Goal: Task Accomplishment & Management: Complete application form

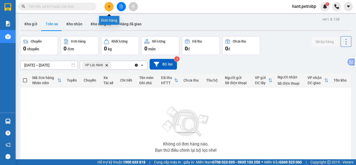
drag, startPoint x: 110, startPoint y: 7, endPoint x: 103, endPoint y: 15, distance: 11.0
click at [109, 7] on icon "plus" at bounding box center [110, 7] width 4 height 4
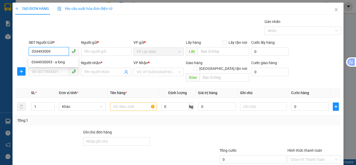
type input "0344930093"
click at [60, 61] on div "0344930093 - a long" at bounding box center [54, 62] width 44 height 6
type input "a long"
type input "0522229988"
type input "HUYNH"
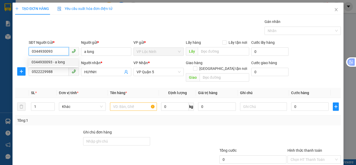
type input "40.000"
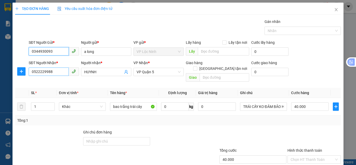
type input "0344930093"
click at [57, 72] on input "0522229988" at bounding box center [49, 72] width 40 height 8
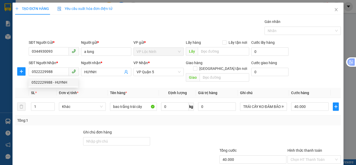
click at [104, 88] on th "Đơn vị tính *" at bounding box center [82, 93] width 51 height 10
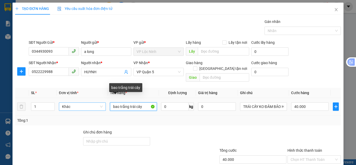
drag, startPoint x: 128, startPoint y: 102, endPoint x: 85, endPoint y: 99, distance: 43.4
click at [85, 99] on tr "1 Khác bao trắng trái cây 0 kg 0 TRÁI CÂY KO ĐẢM BẢO HÀNG BÊN TRONG DẬP NÁT 40.…" at bounding box center [178, 106] width 326 height 17
type input "B trái cây"
drag, startPoint x: 127, startPoint y: 102, endPoint x: 85, endPoint y: 103, distance: 41.8
click at [85, 103] on tr "1 Khác B trái cây 0 kg 0 TRÁI CÂY KO ĐẢM BẢO HÀNG BÊN TRONG DẬP NÁT 40.000" at bounding box center [178, 106] width 326 height 17
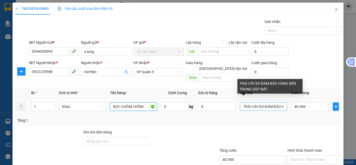
type input "BỌC CHÔM CHÔM"
drag, startPoint x: 257, startPoint y: 99, endPoint x: 281, endPoint y: 99, distance: 24.3
click at [281, 103] on input "TRÁI CÂY KO ĐẢM BẢO HÀNG BÊN TRONG DẬP NÁT" at bounding box center [263, 107] width 47 height 8
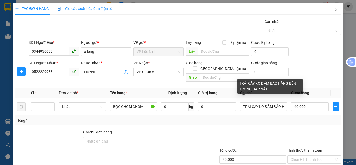
drag, startPoint x: 274, startPoint y: 114, endPoint x: 261, endPoint y: 119, distance: 14.2
click at [274, 118] on div "Tổng: 1" at bounding box center [178, 121] width 322 height 6
drag, startPoint x: 259, startPoint y: 103, endPoint x: 286, endPoint y: 104, distance: 26.9
click at [286, 104] on tr "1 Khác BỌC CHÔM CHÔM 0 kg 0 TRÁI CÂY KO ĐẢM BẢO HÀNG BÊN TRONG DẬP NÁT 40.000" at bounding box center [178, 106] width 326 height 17
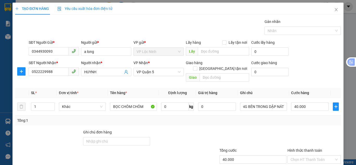
scroll to position [0, 0]
drag, startPoint x: 262, startPoint y: 125, endPoint x: 172, endPoint y: 137, distance: 91.2
click at [262, 129] on div at bounding box center [253, 138] width 68 height 18
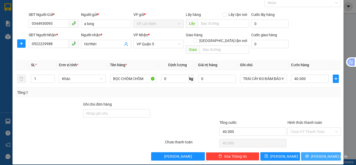
click at [324, 154] on span "[PERSON_NAME] và In" at bounding box center [329, 157] width 37 height 6
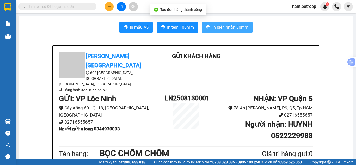
drag, startPoint x: 216, startPoint y: 28, endPoint x: 215, endPoint y: 46, distance: 17.3
click at [216, 29] on span "In biên nhận 80mm" at bounding box center [231, 27] width 36 height 7
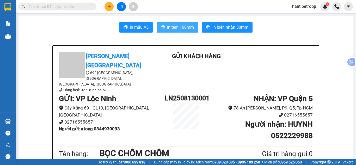
click at [183, 23] on button "In tem 100mm" at bounding box center [177, 27] width 41 height 10
drag, startPoint x: 177, startPoint y: 24, endPoint x: 182, endPoint y: 34, distance: 11.3
click at [177, 25] on button "In tem 100mm" at bounding box center [177, 27] width 41 height 10
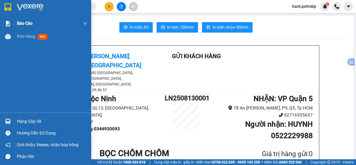
drag, startPoint x: 6, startPoint y: 40, endPoint x: 37, endPoint y: 20, distance: 37.0
click at [6, 40] on div at bounding box center [7, 36] width 9 height 9
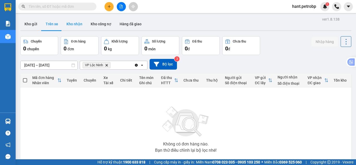
click at [81, 27] on button "Kho nhận" at bounding box center [74, 24] width 24 height 13
type input "[DATE] – [DATE]"
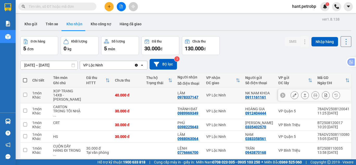
scroll to position [27, 0]
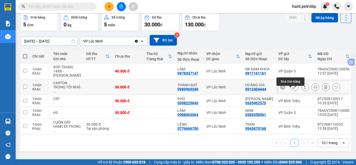
click at [293, 89] on icon at bounding box center [295, 87] width 4 height 4
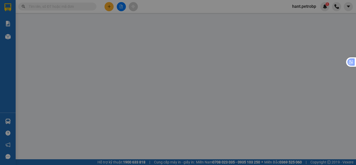
type input "0912404444"
type input "HOÀNG GIA"
type input "0989969349"
type input "THÀNH ĐẠT"
type input "30.000"
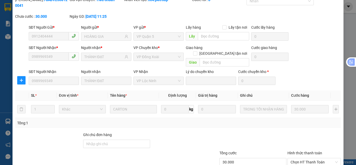
scroll to position [47, 0]
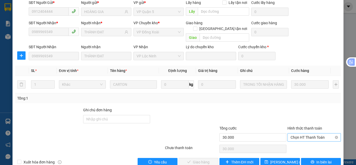
click at [325, 134] on span "Chọn HT Thanh Toán" at bounding box center [314, 138] width 47 height 8
click at [301, 140] on div "Tại văn phòng" at bounding box center [311, 136] width 53 height 8
type input "0"
click at [205, 146] on div "Total Paid Fee 0 Total UnPaid Fee 30.000 Cash Collection Total Fee Mã ĐH: 78ADV…" at bounding box center [178, 69] width 326 height 194
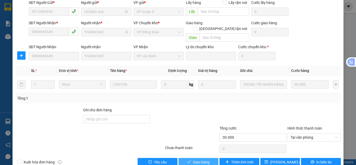
click at [205, 158] on button "Giao hàng" at bounding box center [199, 162] width 40 height 8
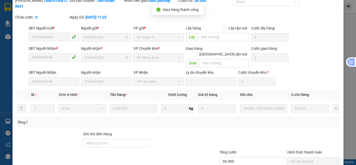
scroll to position [0, 0]
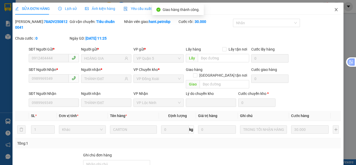
click at [335, 10] on icon "close" at bounding box center [336, 9] width 3 height 3
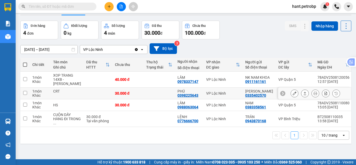
scroll to position [24, 0]
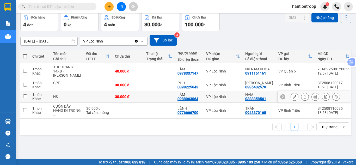
click at [293, 99] on icon at bounding box center [295, 97] width 4 height 4
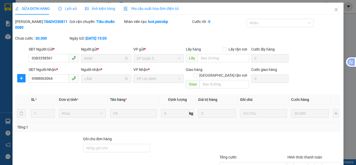
type input "0383358561"
type input "NAM"
type input "0988063064"
type input "LÂM"
type input "30.000"
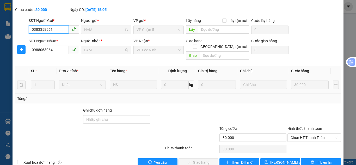
scroll to position [29, 0]
click at [316, 134] on span "Chọn HT Thanh Toán" at bounding box center [314, 138] width 47 height 8
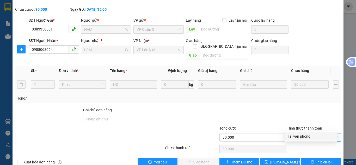
drag, startPoint x: 312, startPoint y: 134, endPoint x: 234, endPoint y: 144, distance: 78.9
click at [312, 134] on div "Tại văn phòng" at bounding box center [311, 137] width 47 height 6
type input "0"
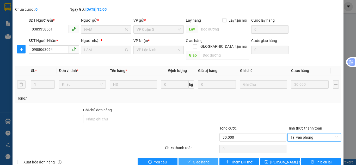
drag, startPoint x: 197, startPoint y: 150, endPoint x: 215, endPoint y: 139, distance: 21.0
click at [197, 159] on span "Giao hàng" at bounding box center [201, 162] width 17 height 6
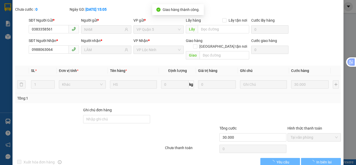
scroll to position [0, 0]
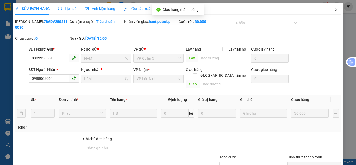
click at [335, 11] on icon "close" at bounding box center [337, 10] width 4 height 4
